Goal: Find specific page/section: Find specific page/section

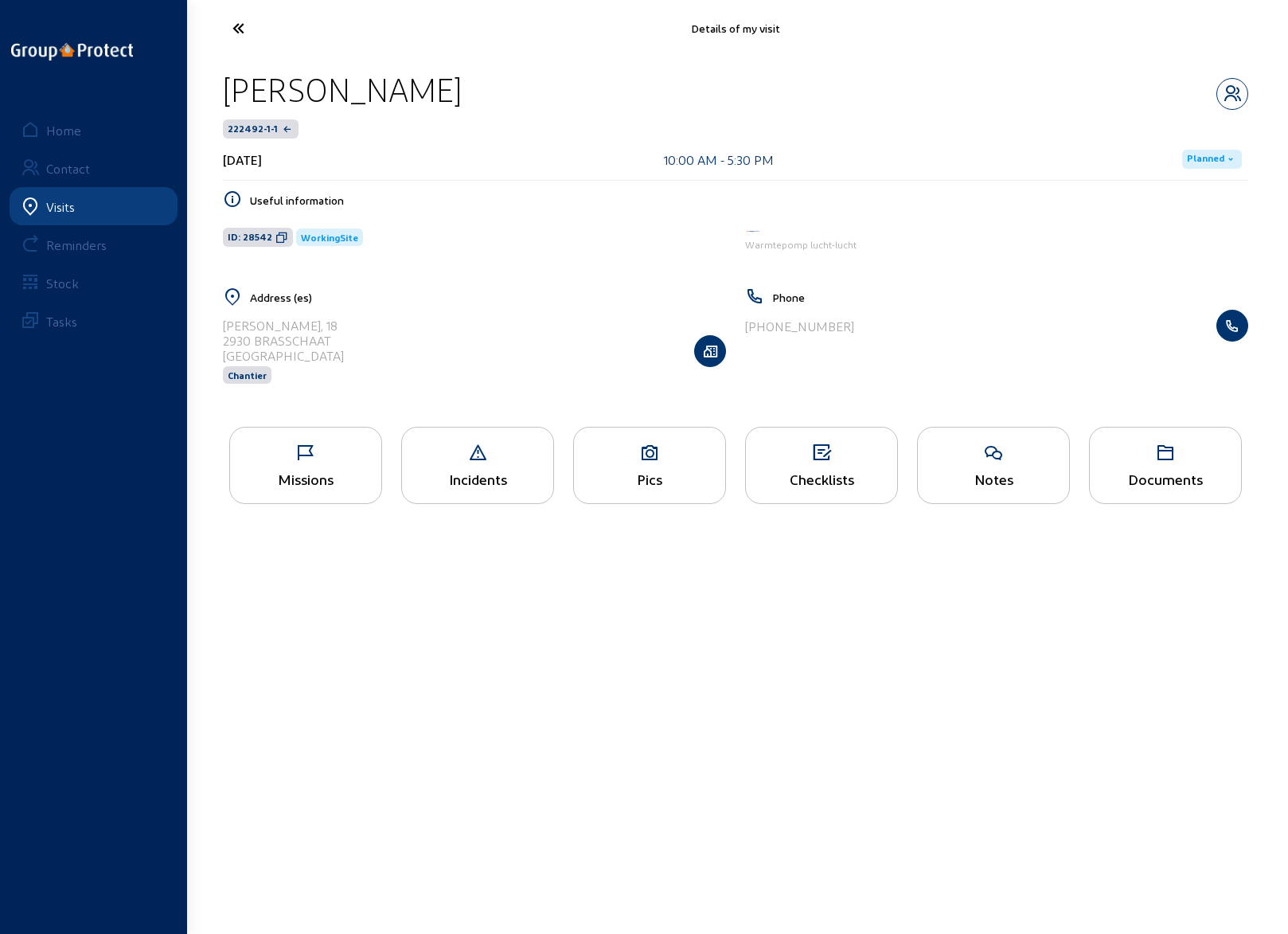
click at [260, 36] on icon at bounding box center [297, 28] width 147 height 28
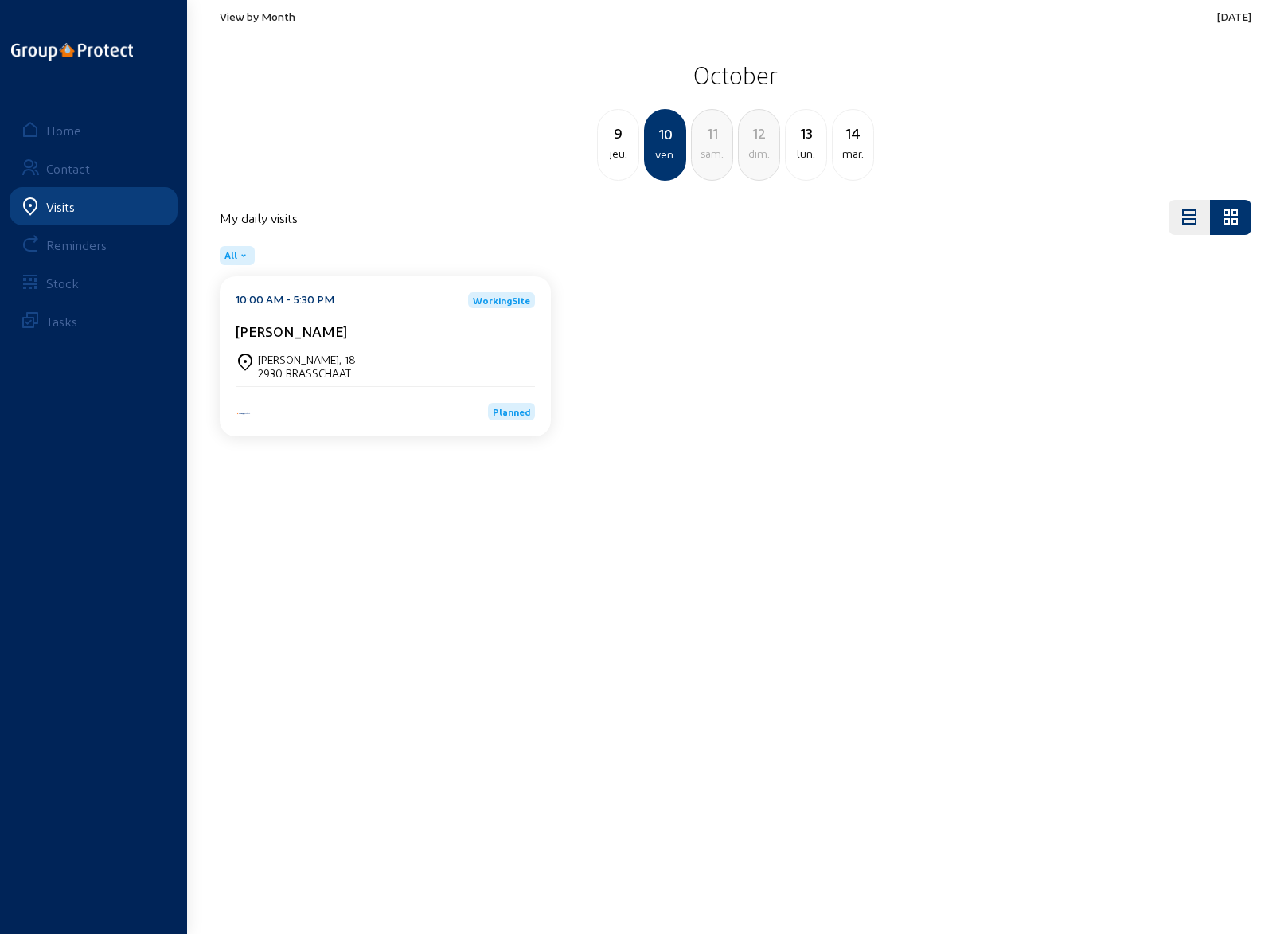
click at [271, 335] on cam-card-title "[PERSON_NAME]" at bounding box center [291, 331] width 111 height 16
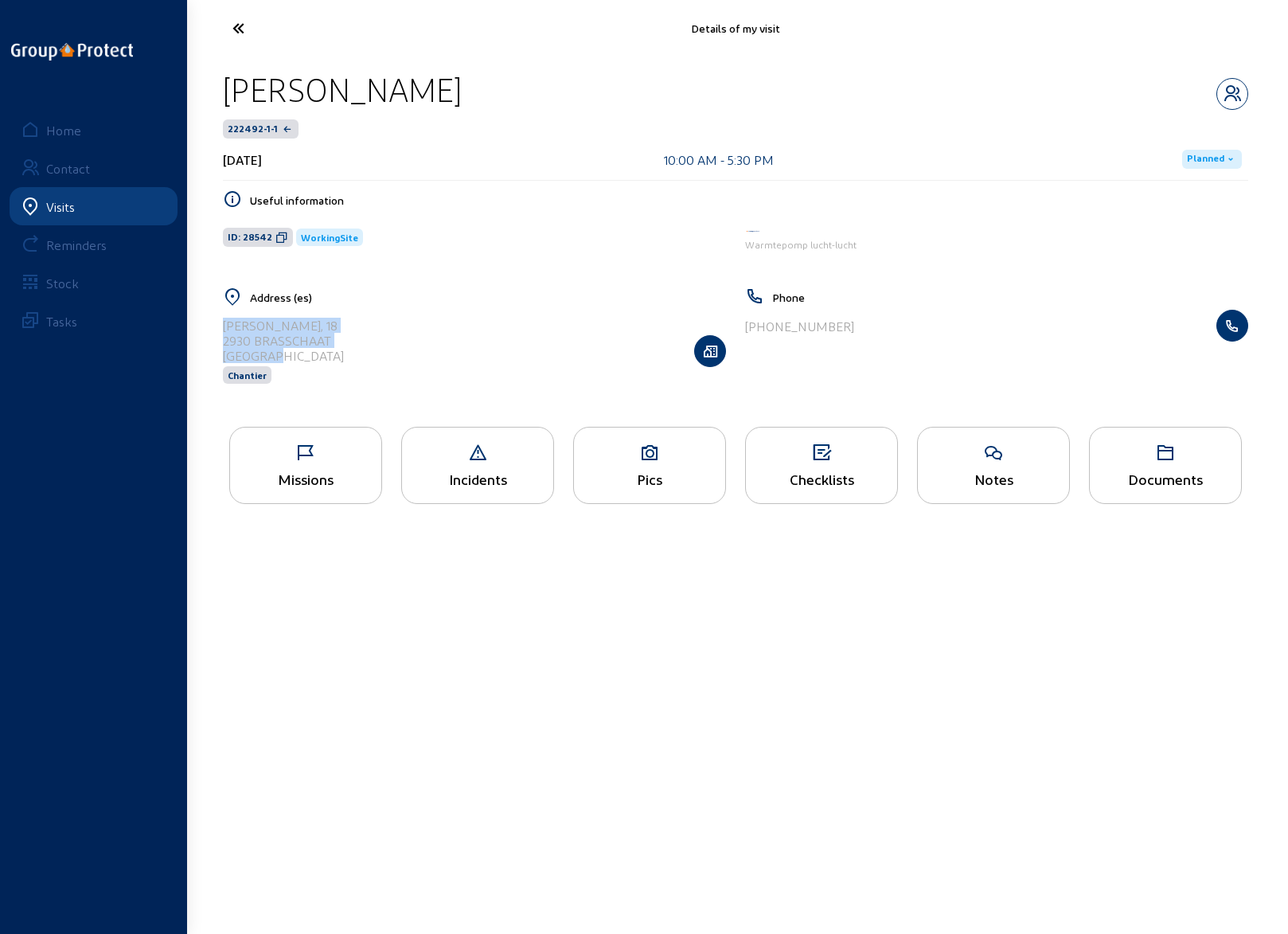
drag, startPoint x: 224, startPoint y: 326, endPoint x: 357, endPoint y: 352, distance: 135.5
click at [357, 352] on div "Kenislei, 18 2930 BRASSCHAAT Belgique Chantier" at bounding box center [474, 351] width 504 height 82
copy cam-list-title "[STREET_ADDRESS]"
